Goal: Contribute content: Contribute content

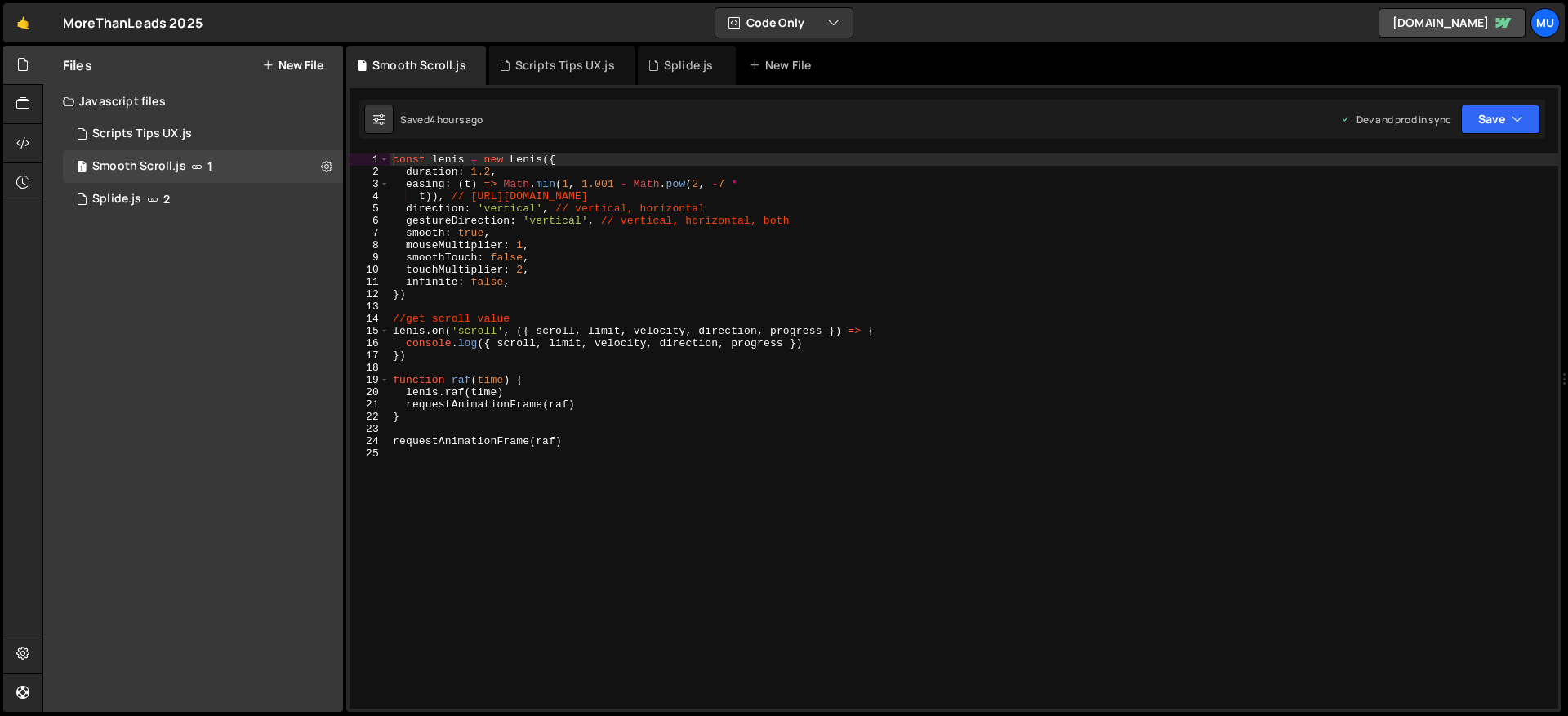
click at [303, 50] on div "Files New File" at bounding box center [193, 65] width 300 height 39
click at [302, 62] on button "New File" at bounding box center [293, 65] width 61 height 13
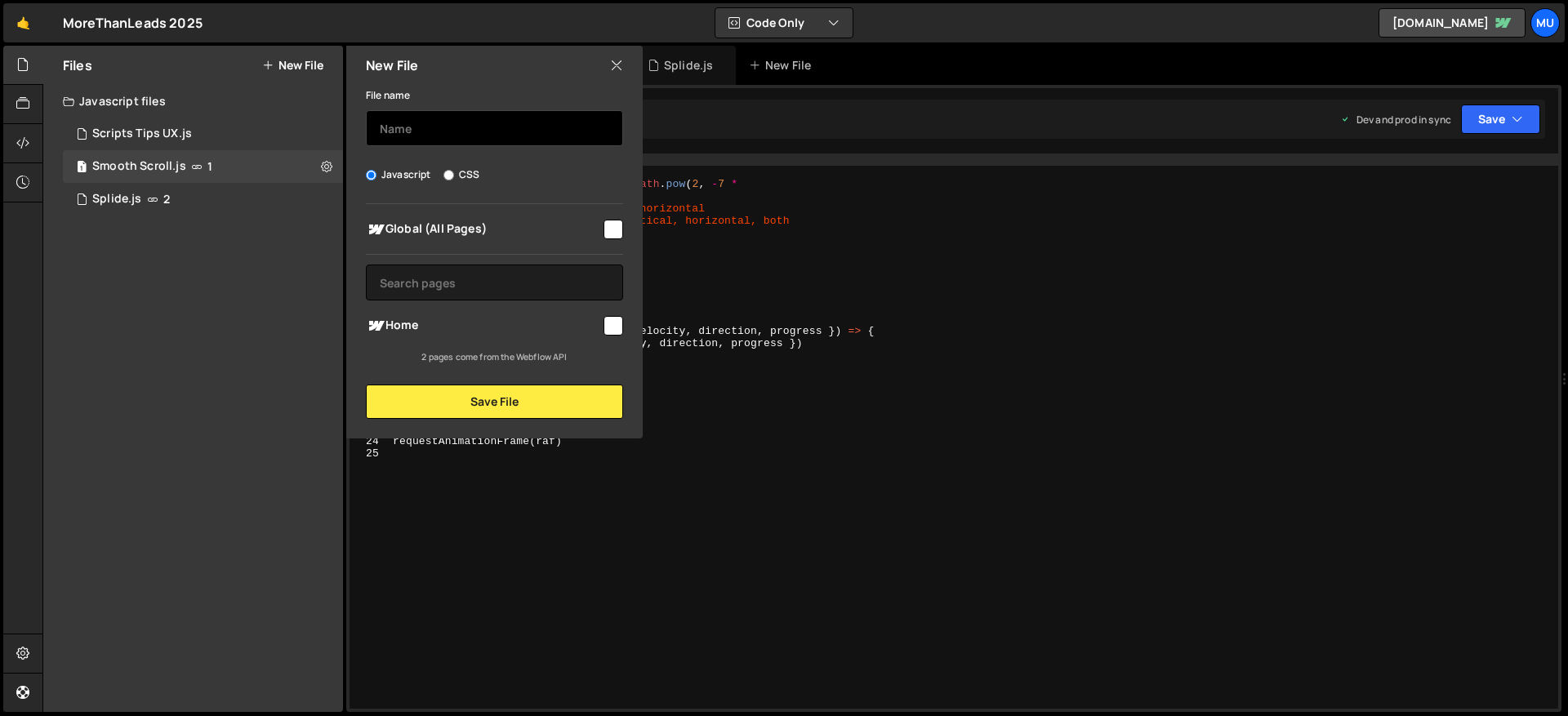
click at [436, 124] on input "text" at bounding box center [494, 128] width 257 height 36
type input "Article"
click at [623, 67] on div "New File" at bounding box center [494, 65] width 296 height 39
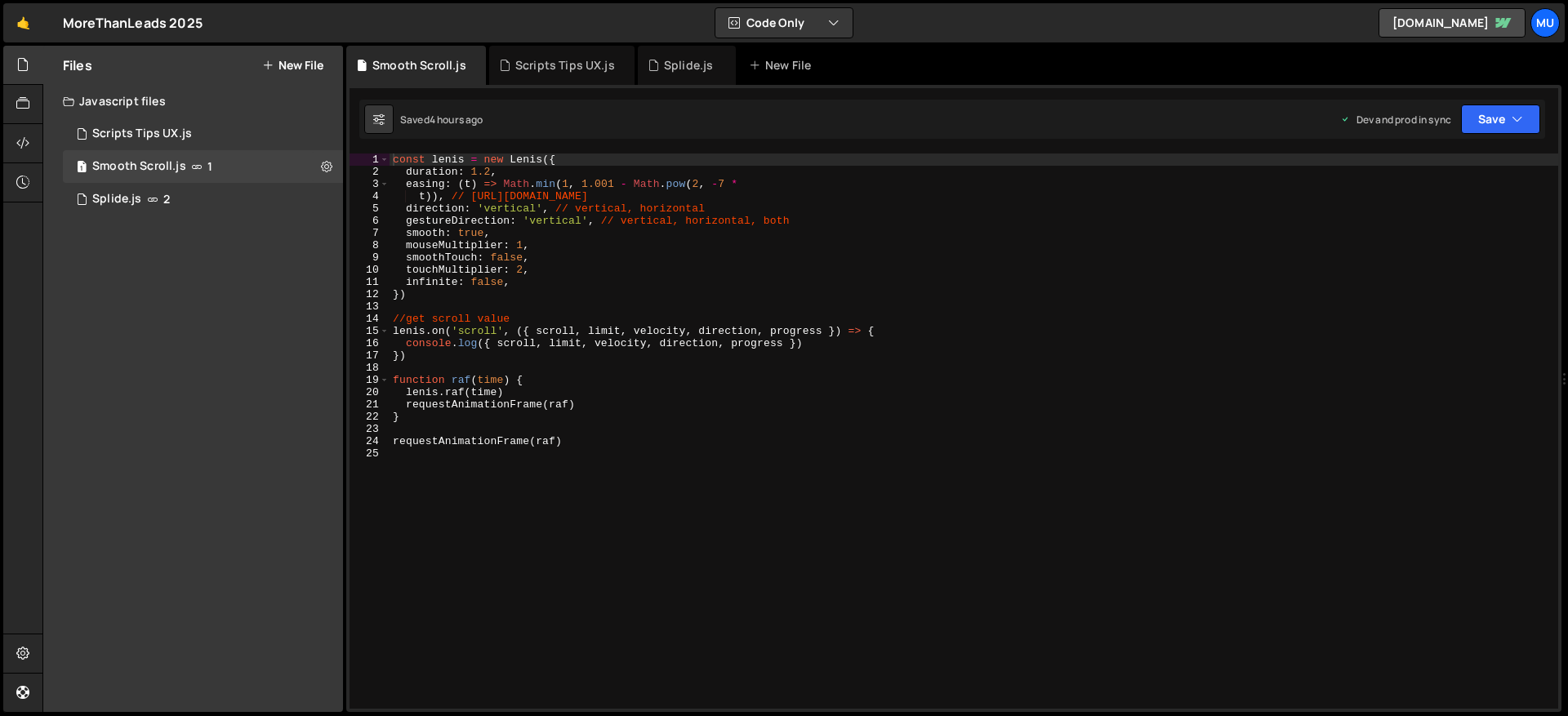
click at [279, 62] on button "New File" at bounding box center [293, 65] width 61 height 13
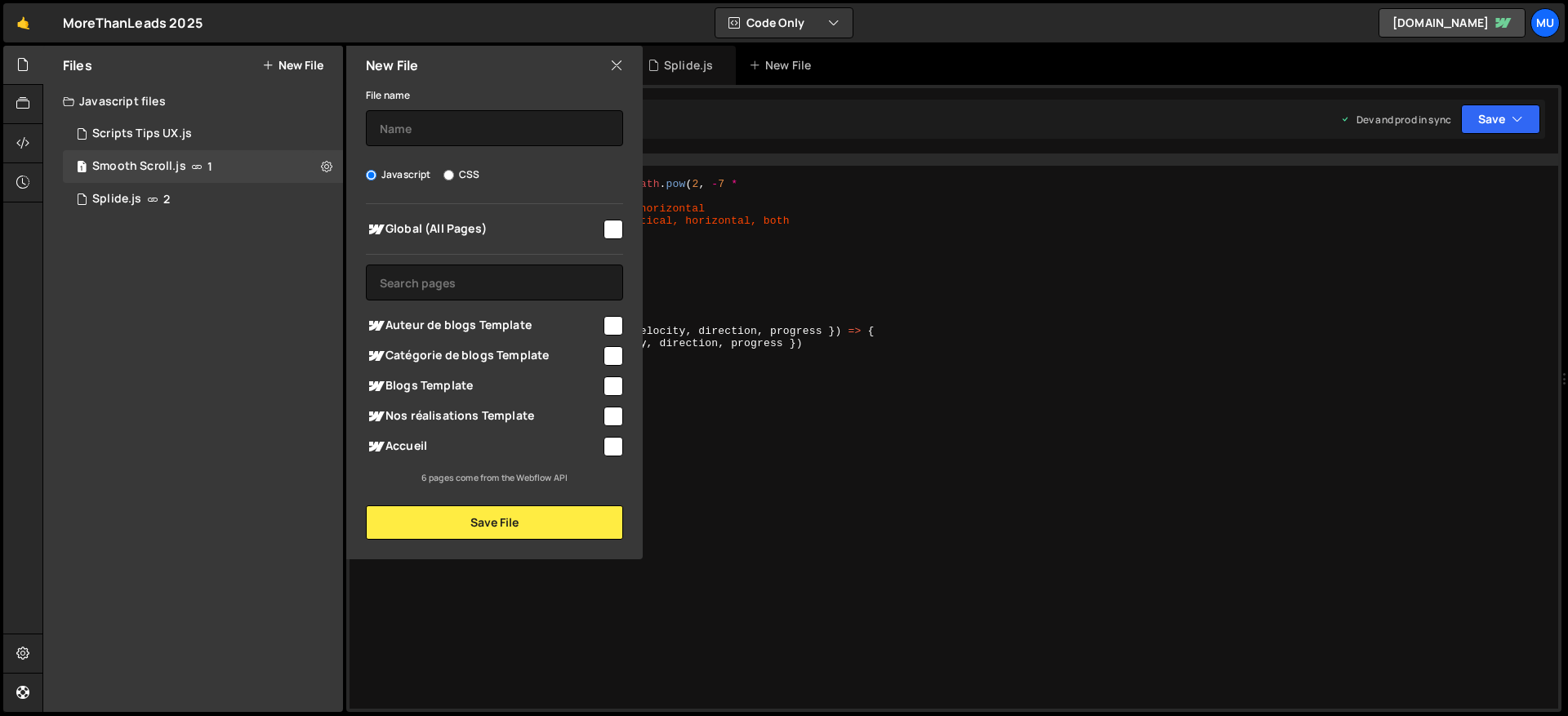
click at [410, 384] on span "Blogs Template" at bounding box center [483, 385] width 236 height 20
checkbox input "true"
click at [428, 122] on input "text" at bounding box center [494, 128] width 257 height 36
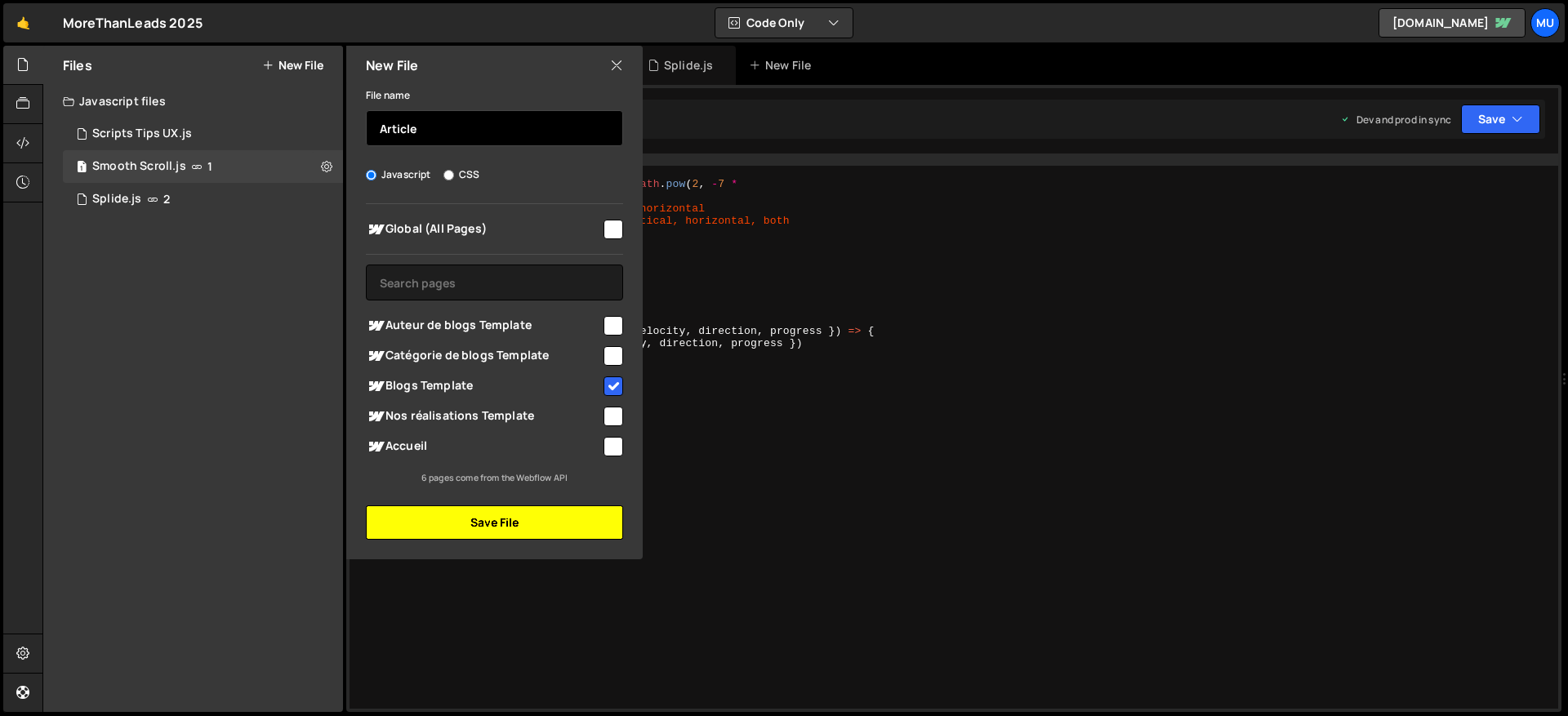
type input "Article"
click at [475, 522] on button "Save File" at bounding box center [494, 522] width 257 height 34
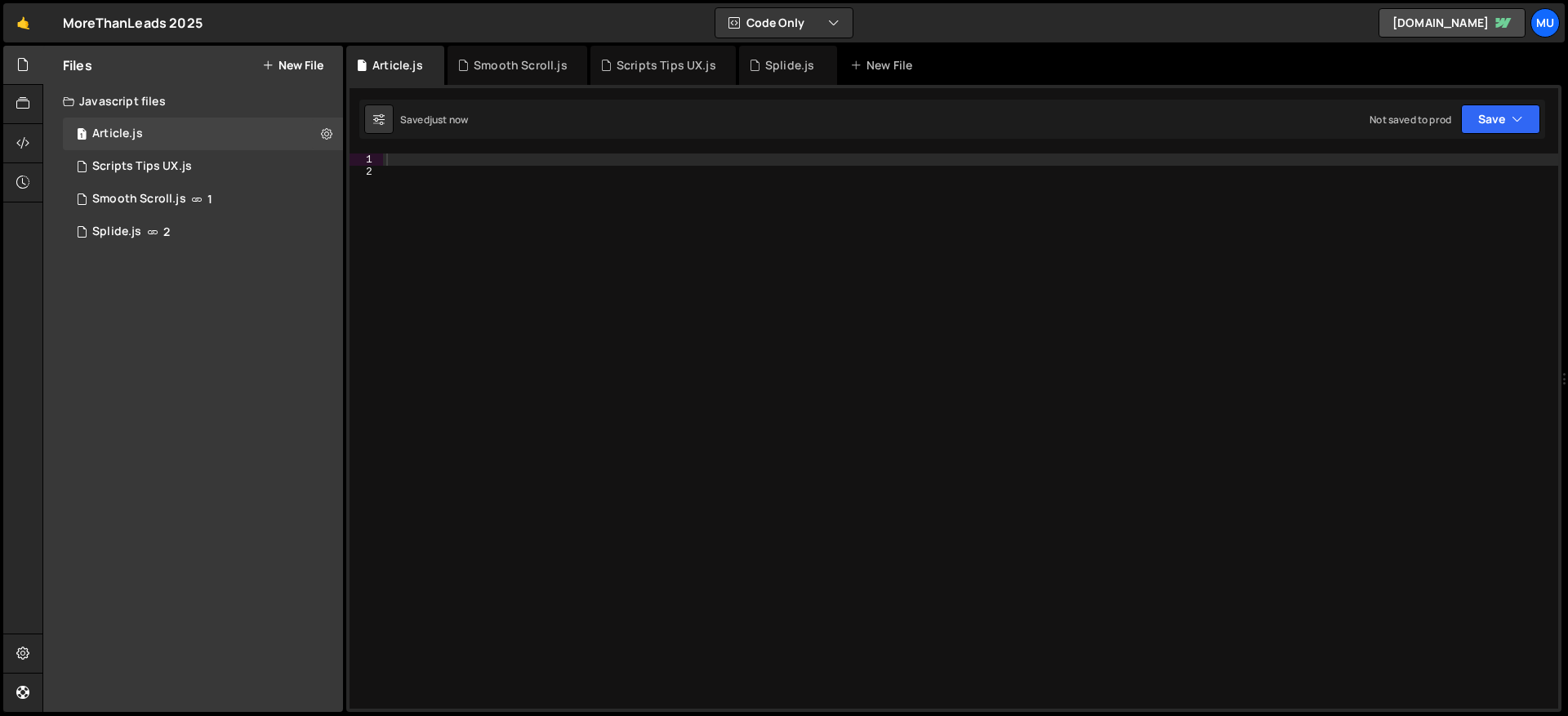
click at [566, 198] on div at bounding box center [970, 443] width 1175 height 580
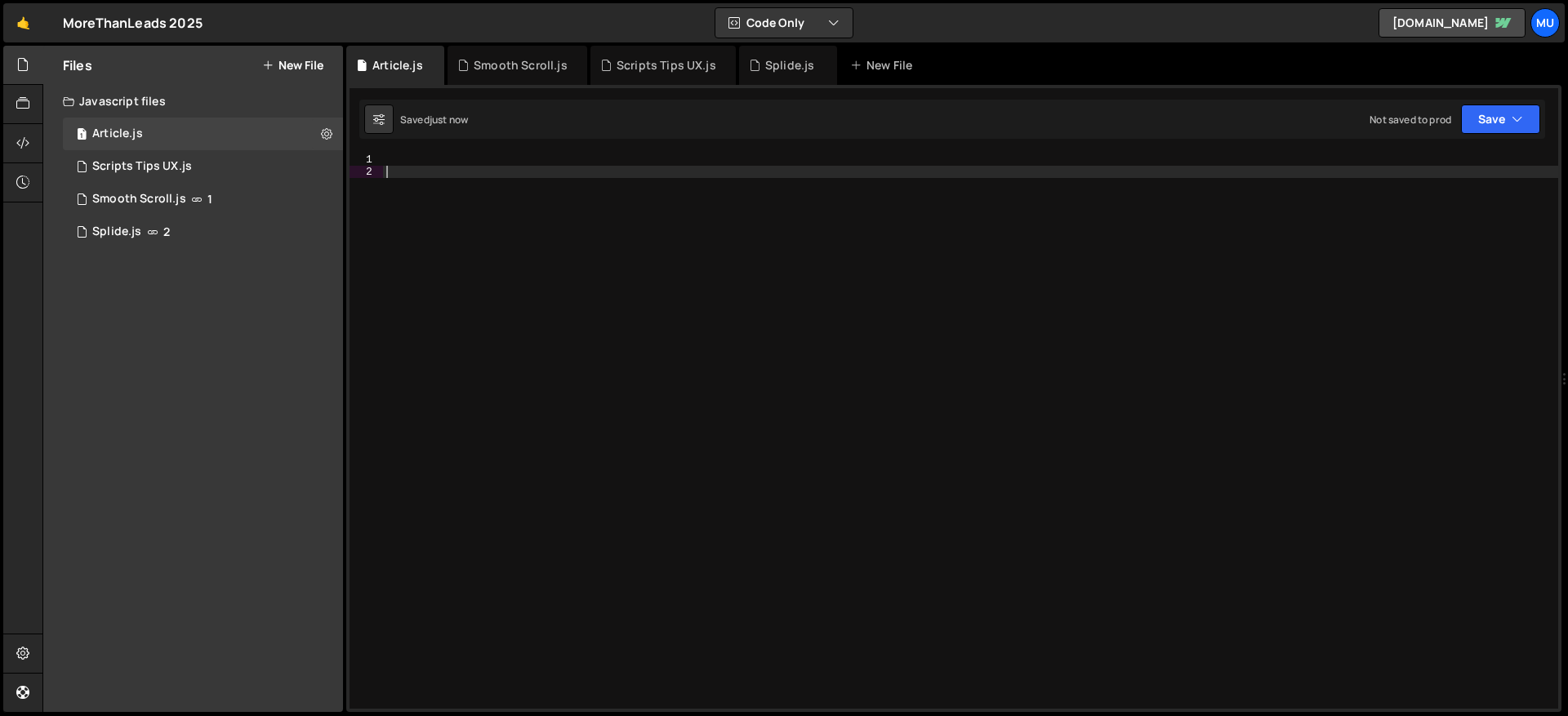
click at [557, 159] on div at bounding box center [970, 443] width 1175 height 580
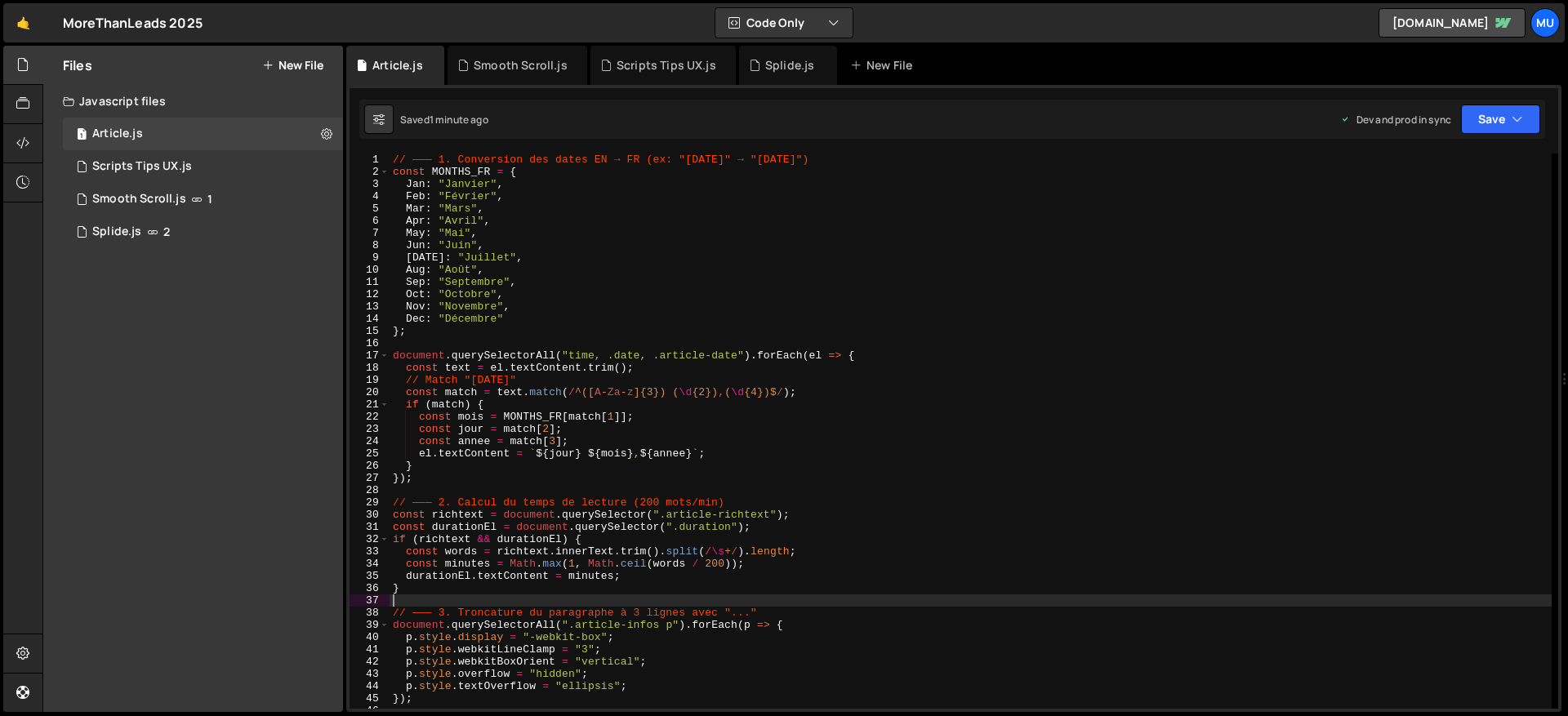
click at [633, 197] on div "// ——— 1. Conversion des dates EN → FR (ex: "Sep 06, 2025" → "06 Septembre, 202…" at bounding box center [970, 443] width 1162 height 580
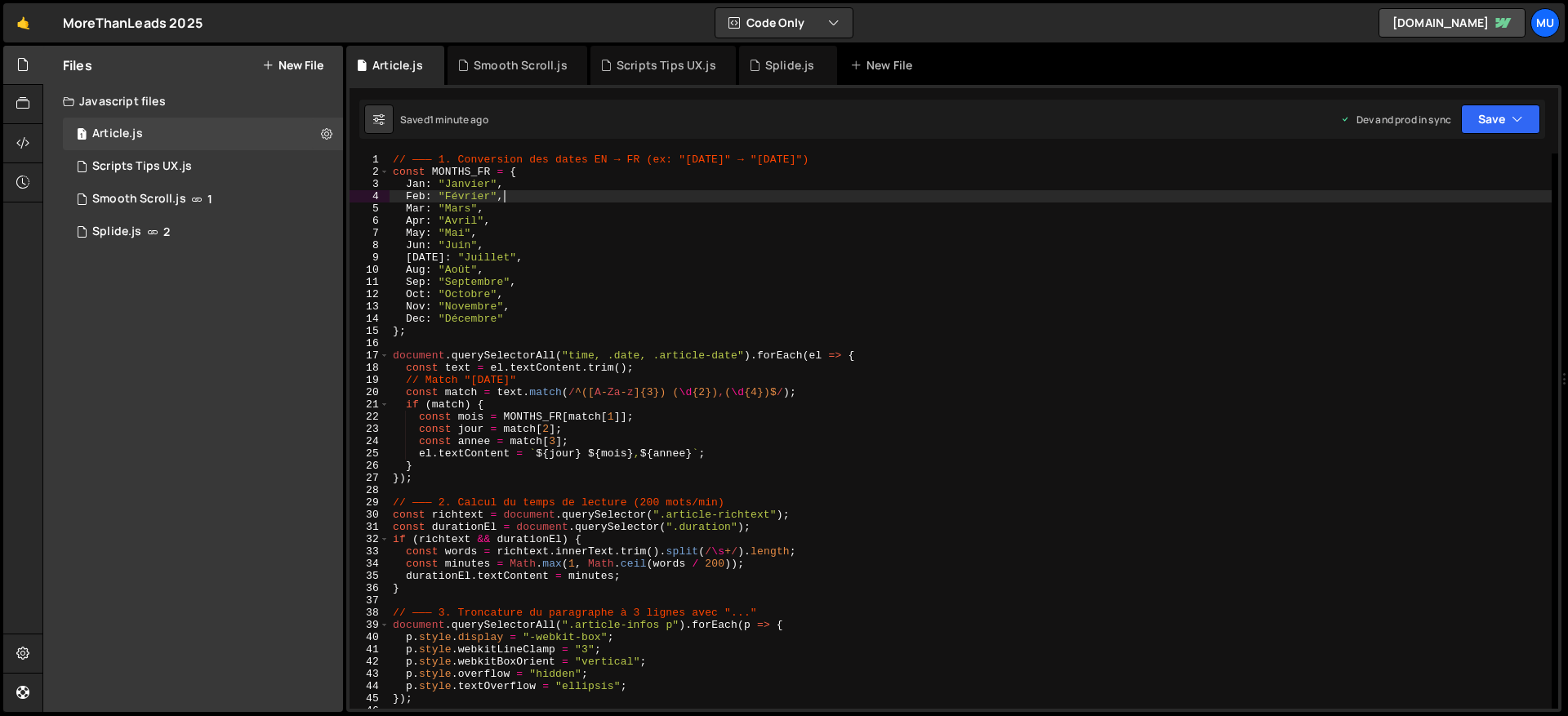
type textarea "});"
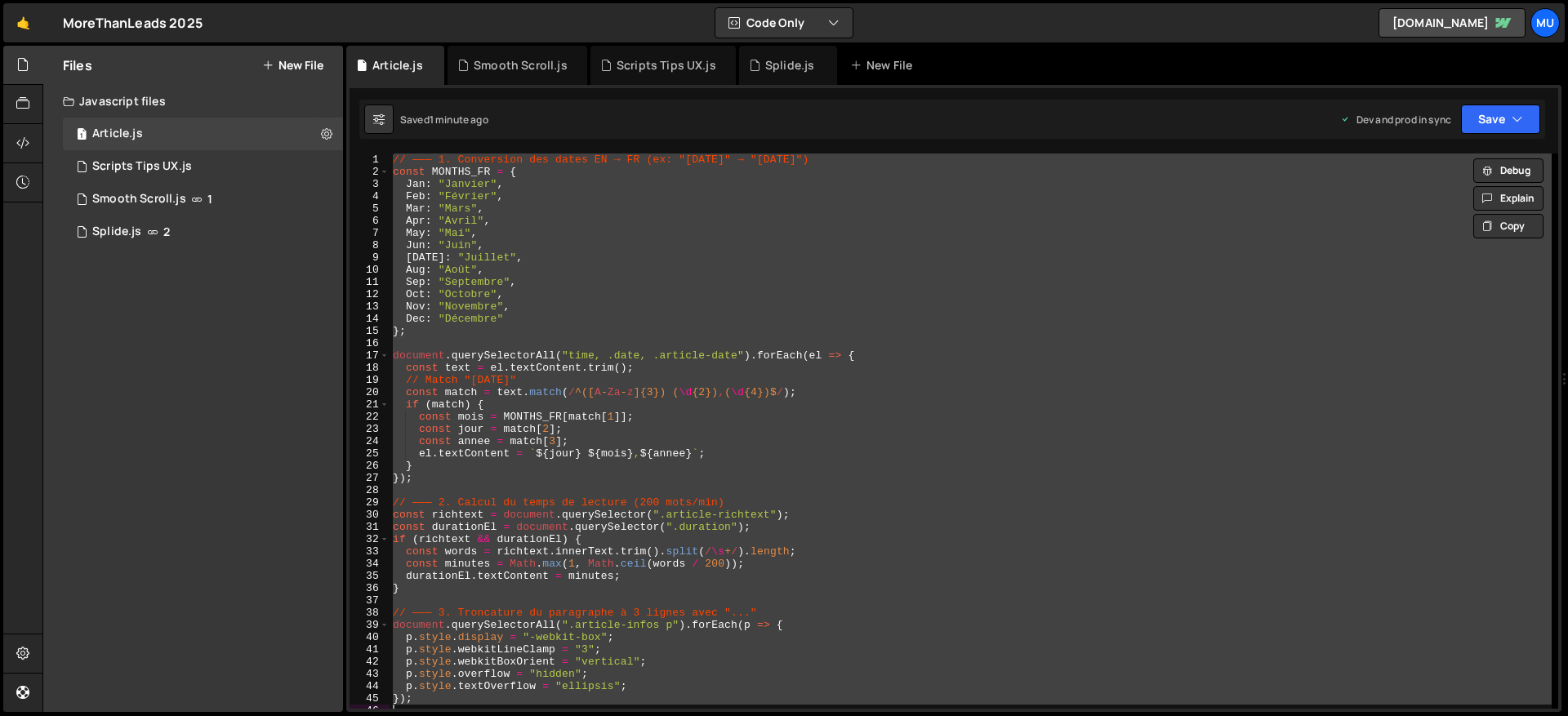
paste textarea
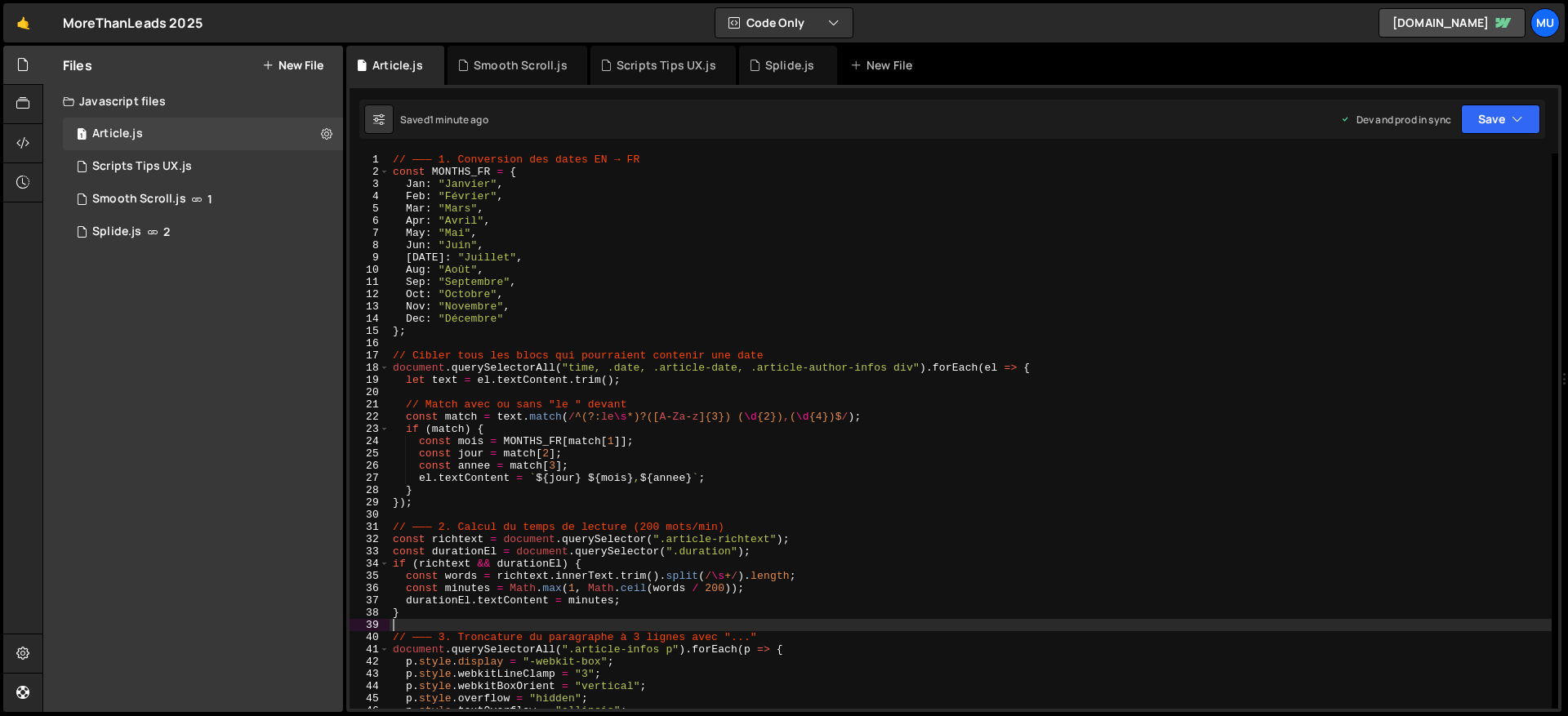
click at [576, 239] on div "// ——— 1. Conversion des dates EN → FR const MONTHS_FR = { Jan : "Janvier" , Fe…" at bounding box center [970, 443] width 1162 height 580
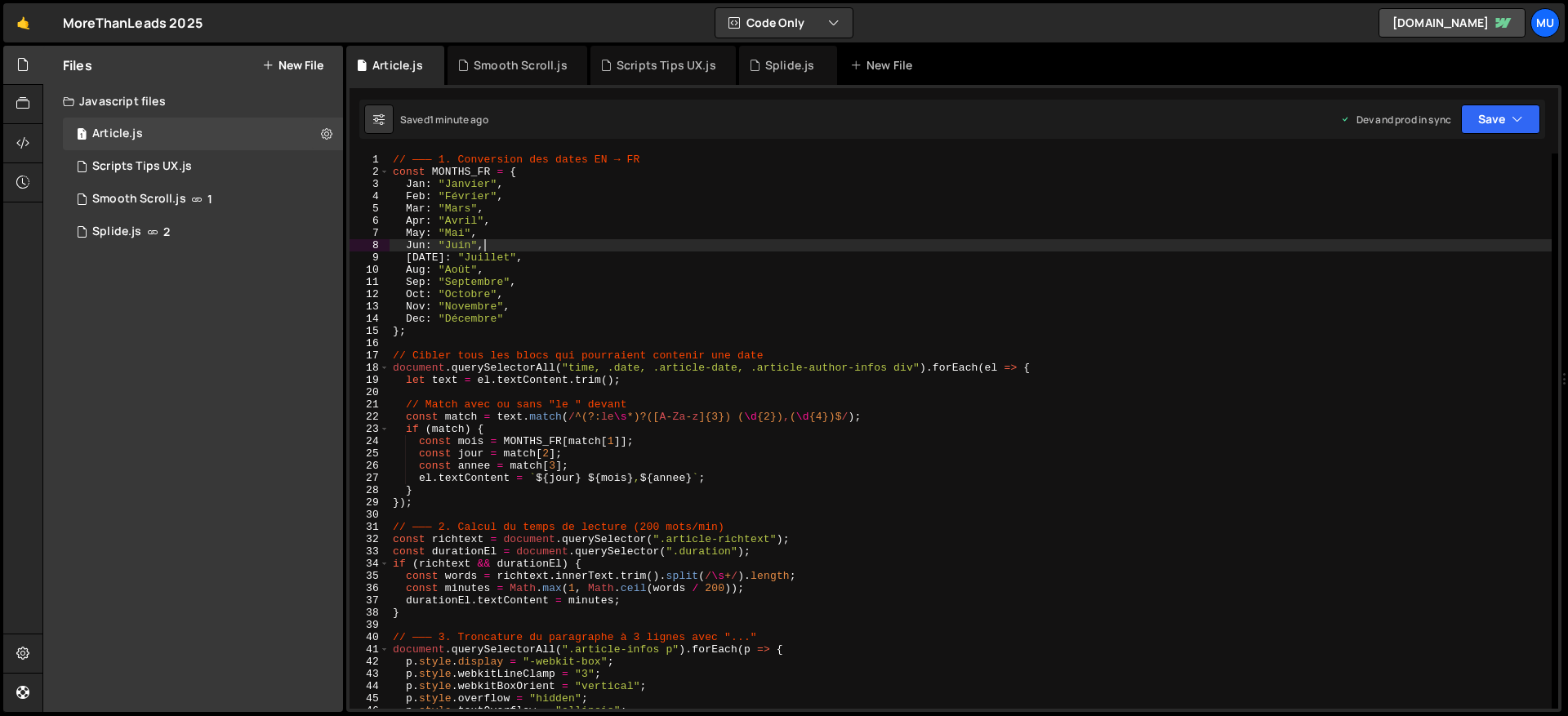
type textarea "});"
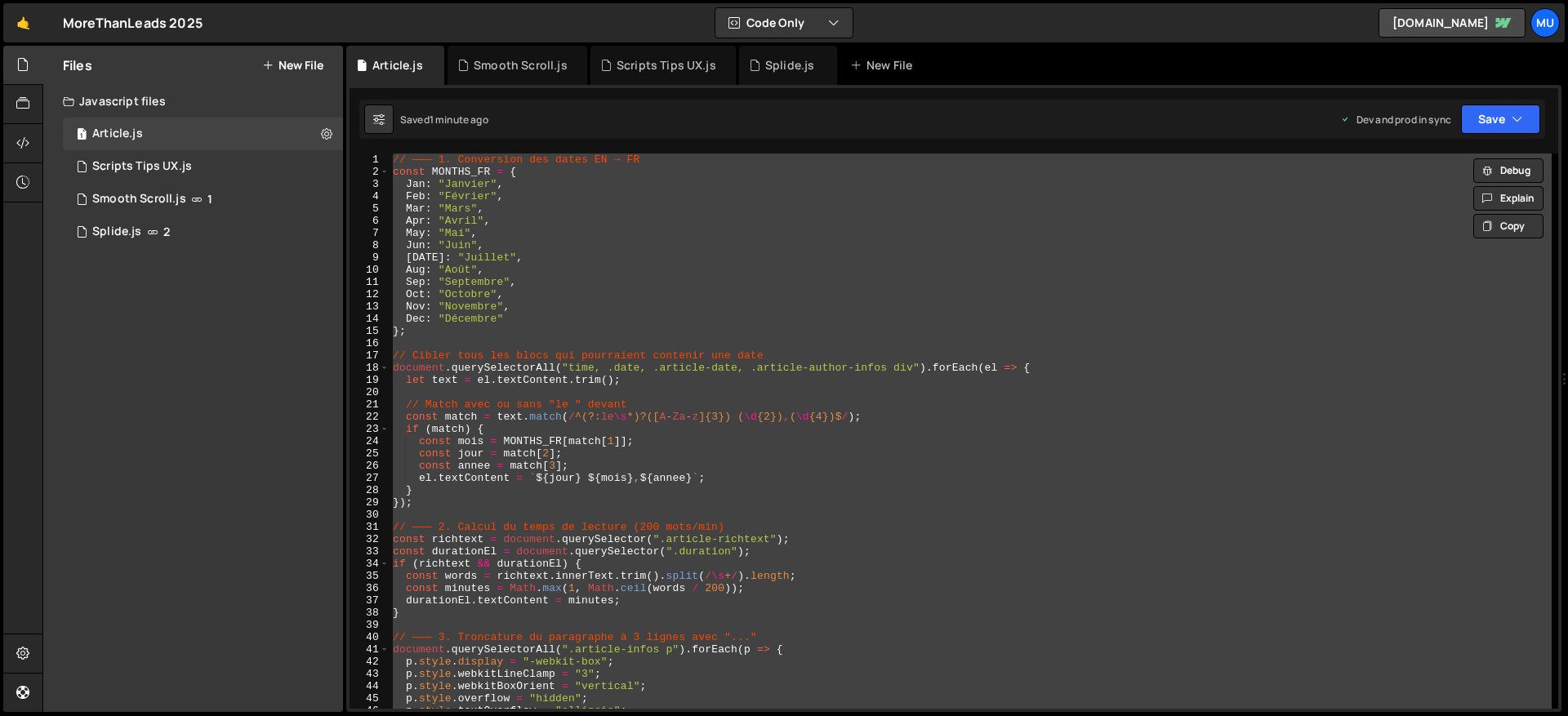
paste textarea
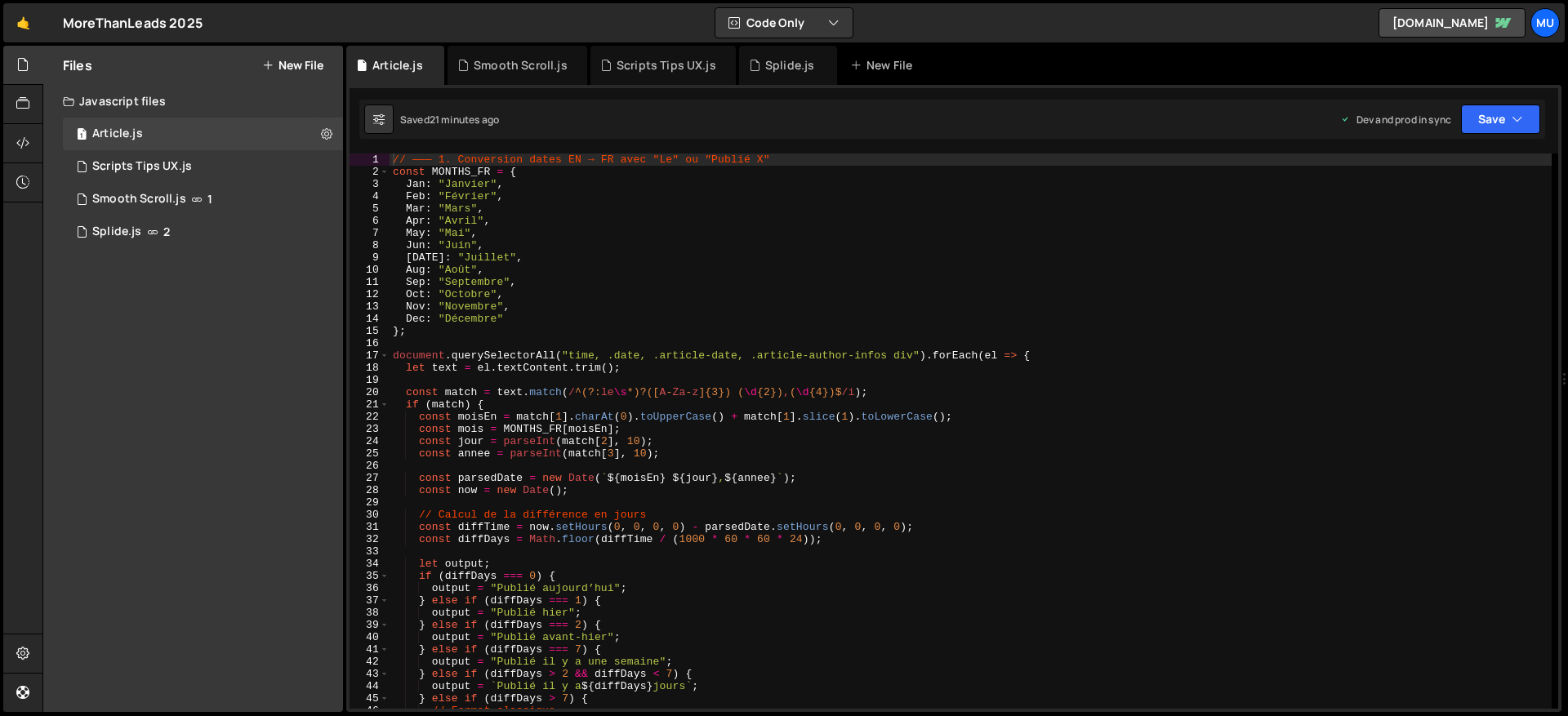
click at [311, 61] on button "New File" at bounding box center [293, 65] width 61 height 13
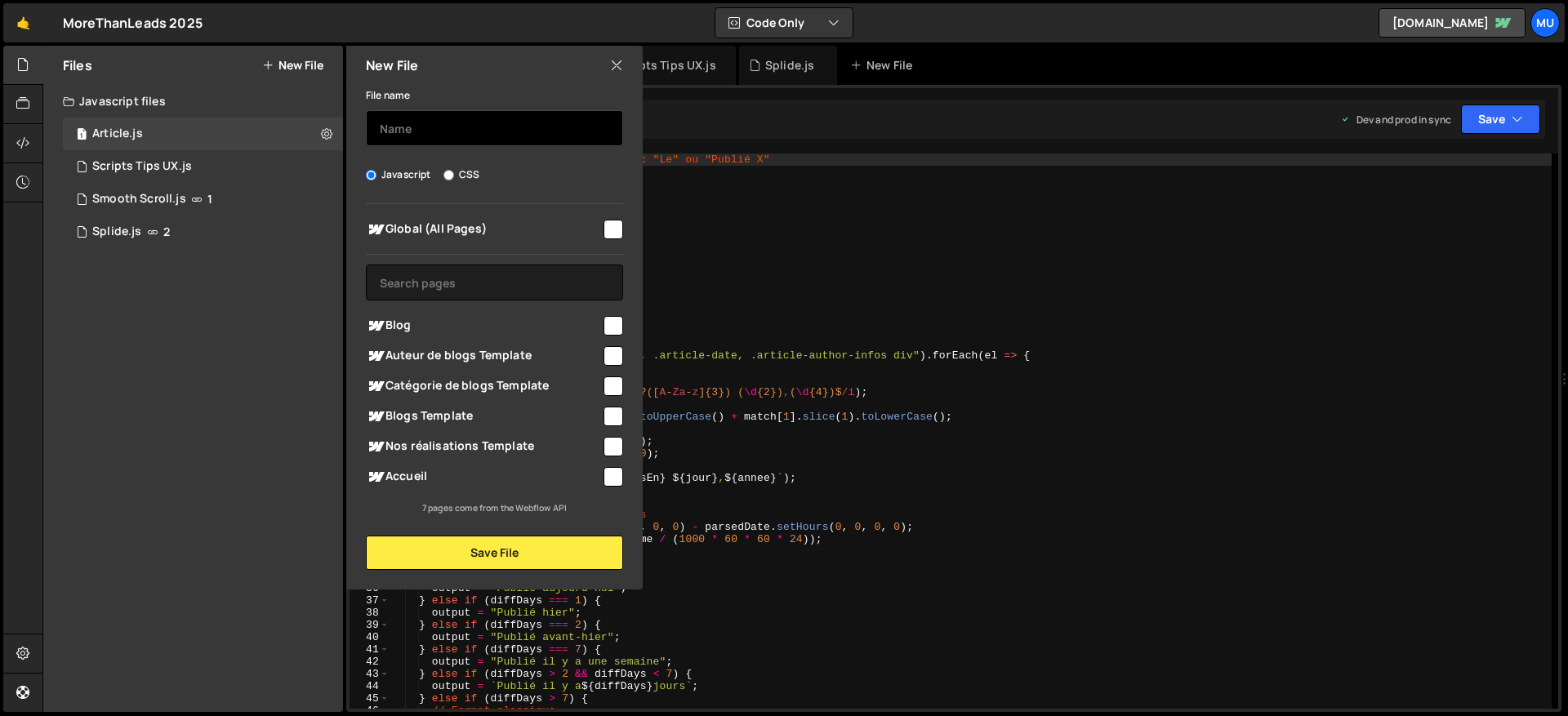
drag, startPoint x: 396, startPoint y: 128, endPoint x: 422, endPoint y: 127, distance: 26.0
click at [396, 128] on input "text" at bounding box center [494, 128] width 257 height 36
click at [585, 331] on span "Blog" at bounding box center [483, 325] width 236 height 20
checkbox input "true"
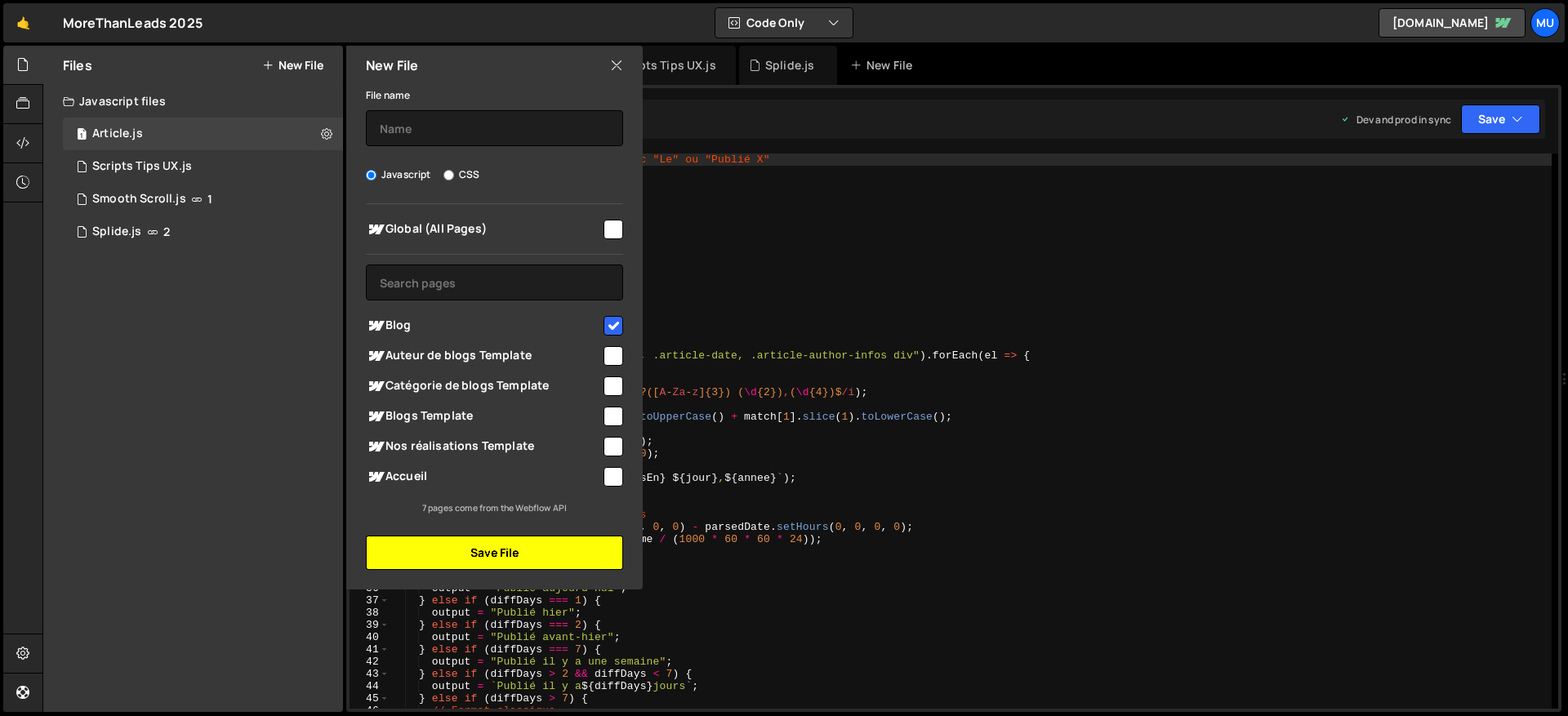
click at [510, 559] on button "Save File" at bounding box center [494, 552] width 257 height 34
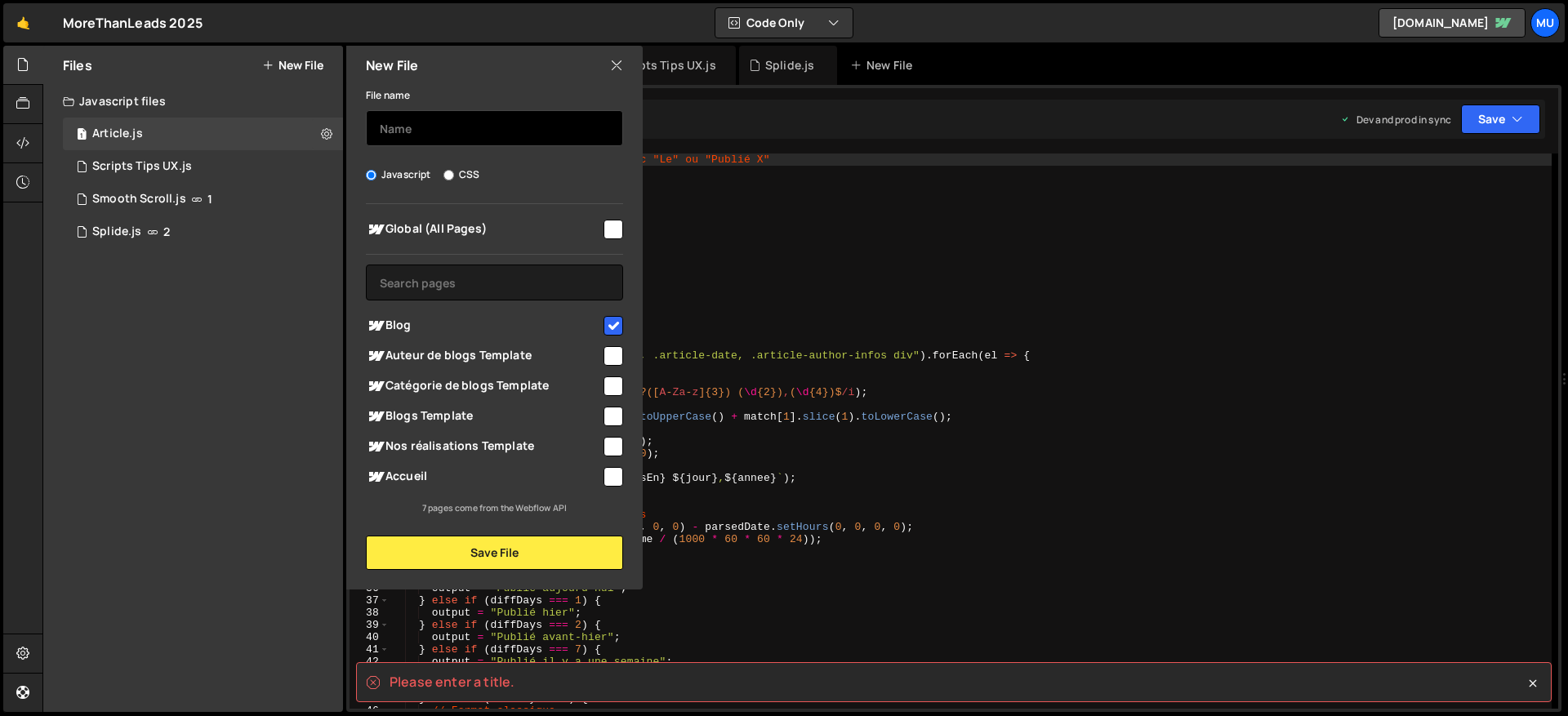
click at [449, 137] on input "text" at bounding box center [494, 128] width 257 height 36
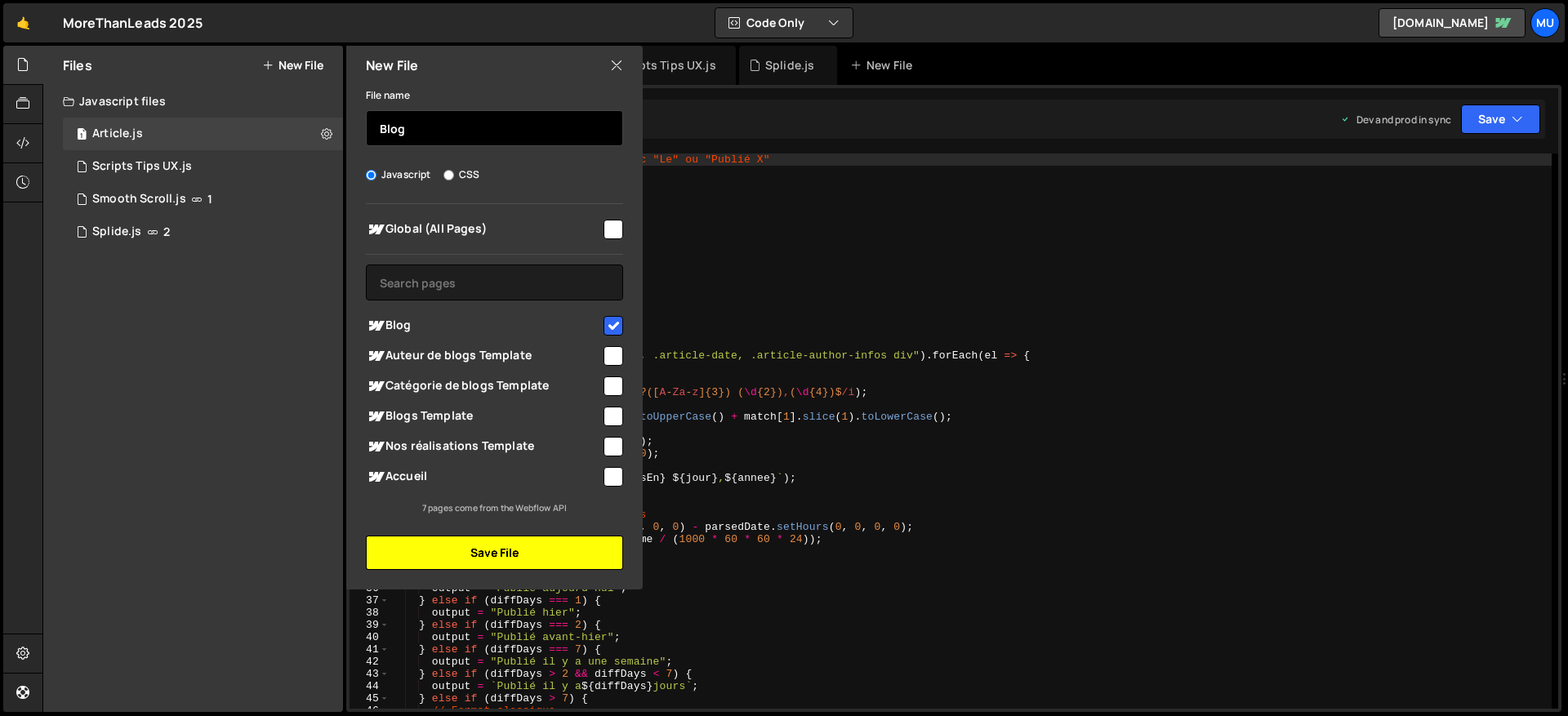
type input "Blog"
drag, startPoint x: 524, startPoint y: 561, endPoint x: 373, endPoint y: 527, distance: 154.8
click at [524, 561] on button "Save File" at bounding box center [494, 552] width 257 height 34
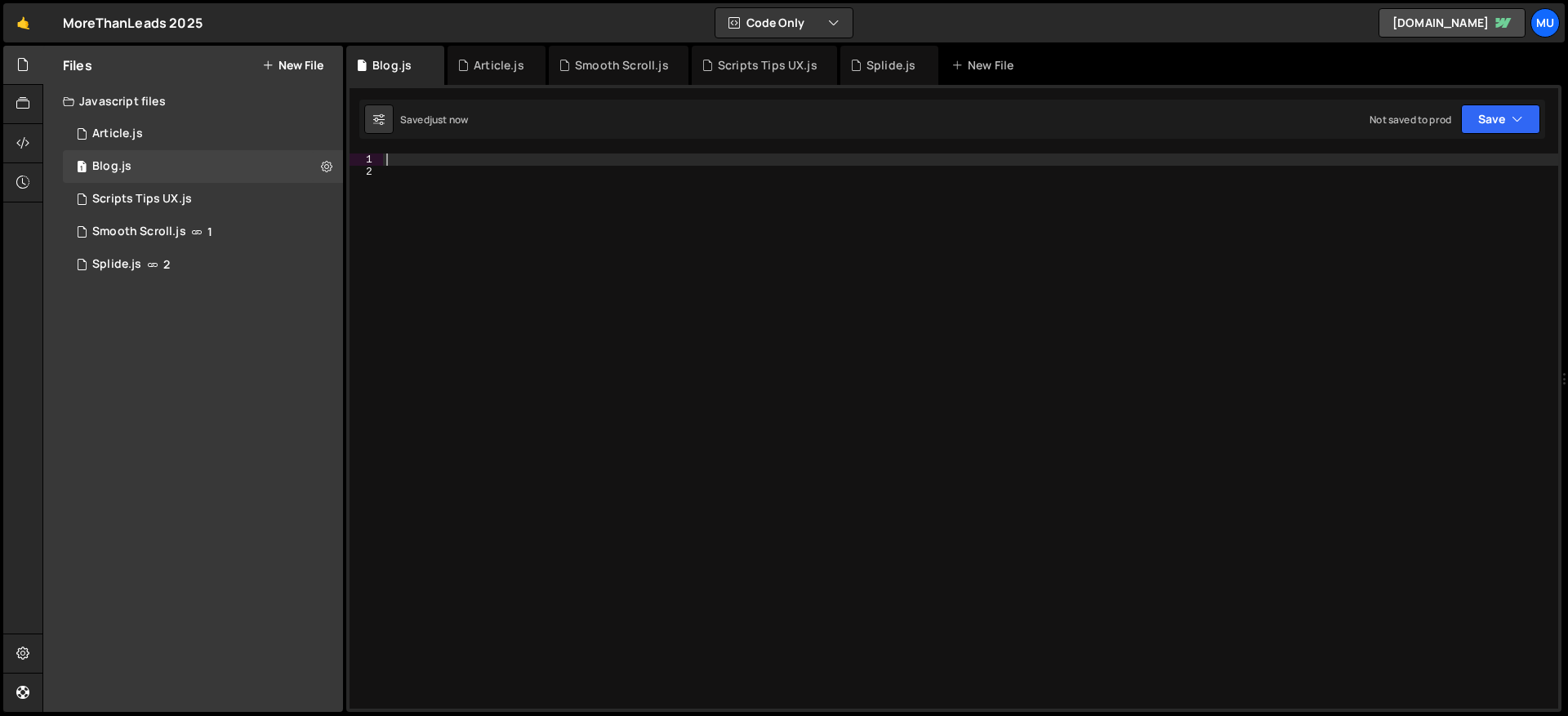
click at [486, 160] on div at bounding box center [970, 443] width 1175 height 580
paste textarea "} else if (diffDays === 1) {"
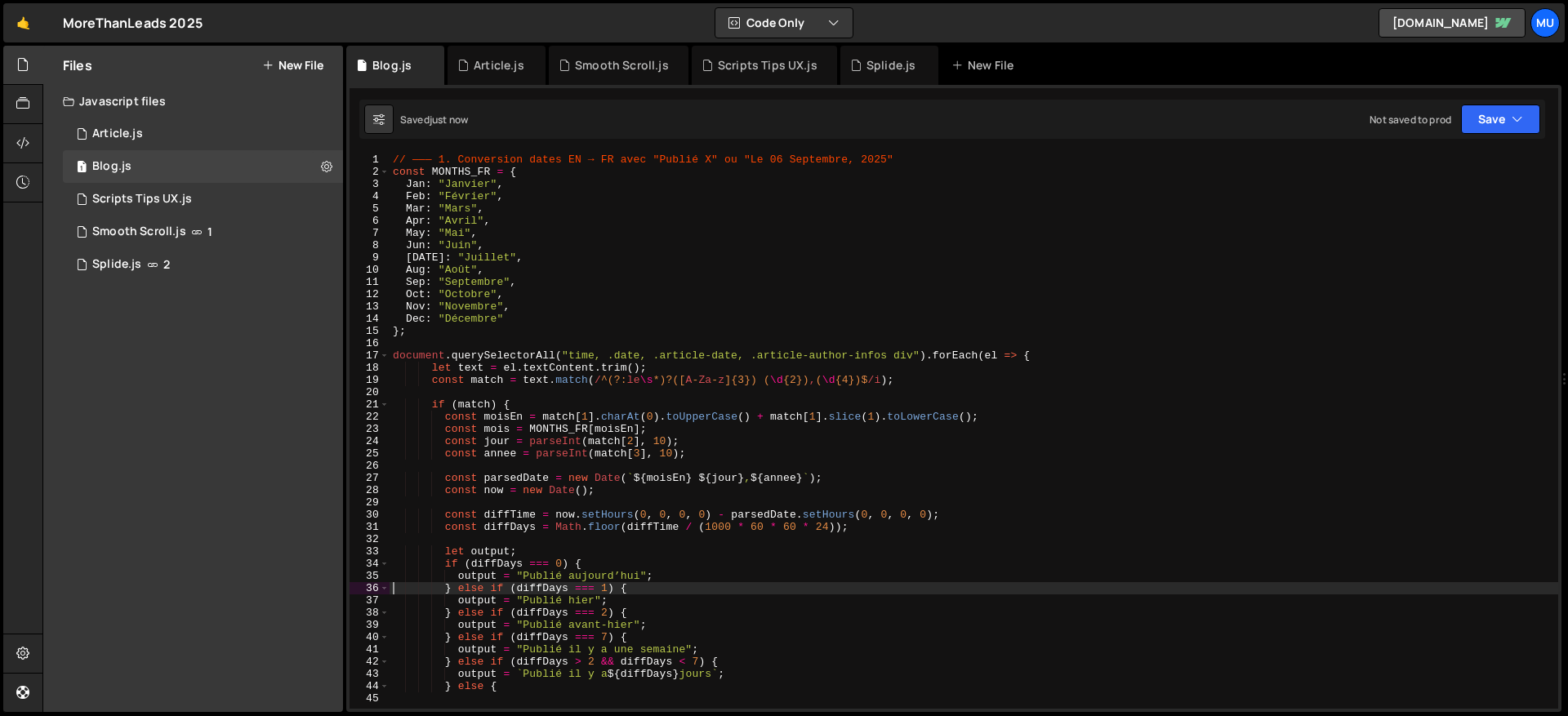
click at [592, 326] on div "// ——— 1. Conversion dates EN → FR avec "Publié X" ou "Le 06 Septembre, 2025" c…" at bounding box center [973, 443] width 1169 height 580
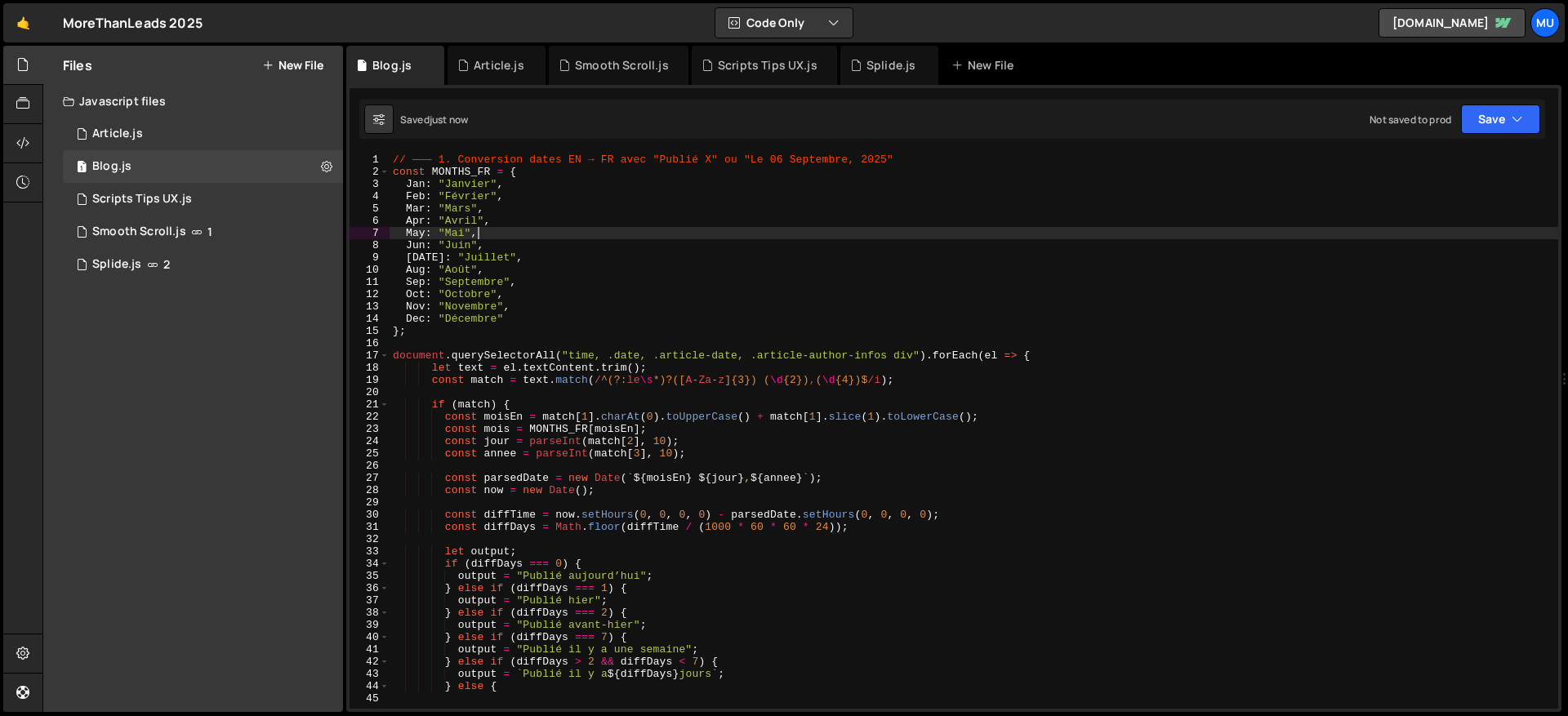
click at [527, 229] on div "// ——— 1. Conversion dates EN → FR avec "Publié X" ou "Le 06 Septembre, 2025" c…" at bounding box center [973, 443] width 1169 height 580
type textarea "} else {"
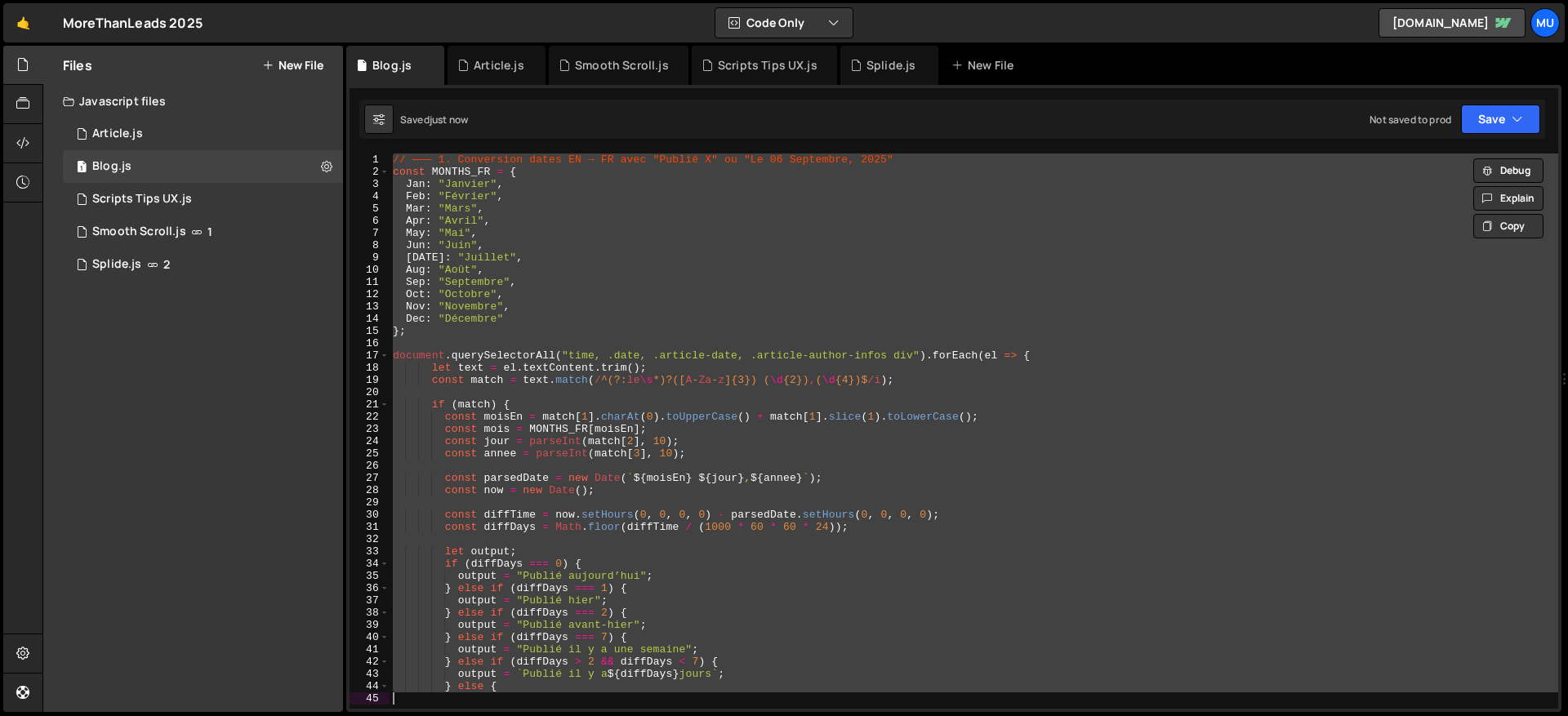
paste textarea
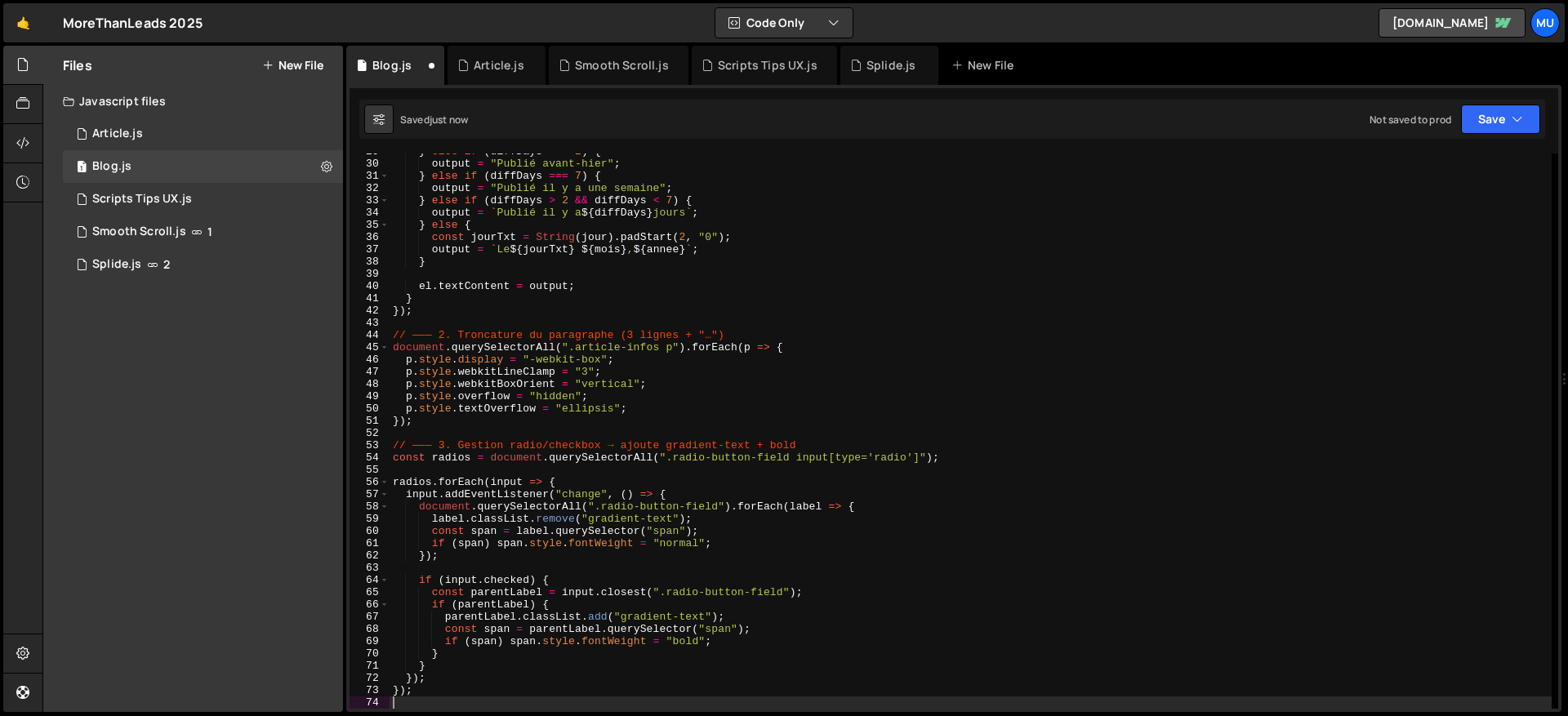
scroll to position [351, 0]
type textarea "const parentLabel = input.closest(".radio-button-field");"
